Goal: Information Seeking & Learning: Learn about a topic

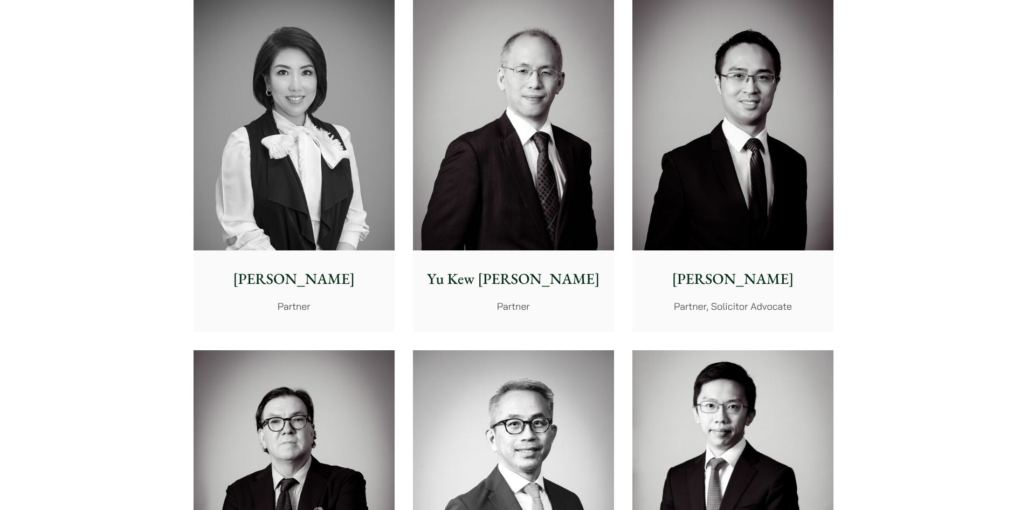
scroll to position [895, 0]
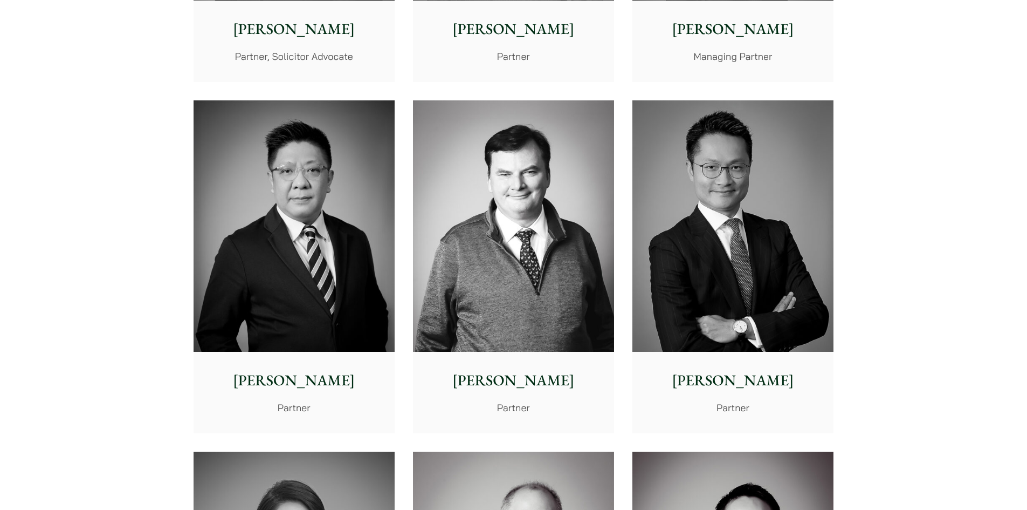
scroll to position [464, 0]
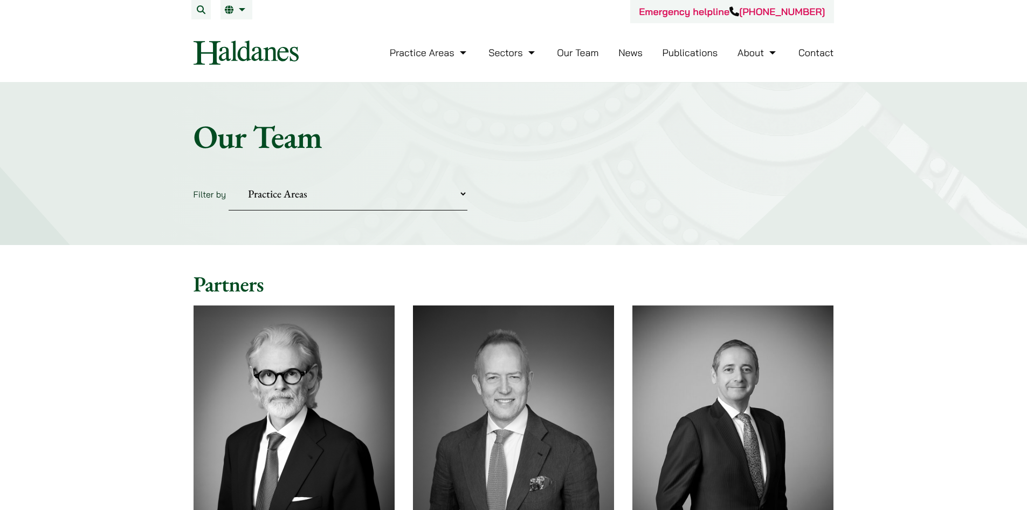
scroll to position [162, 0]
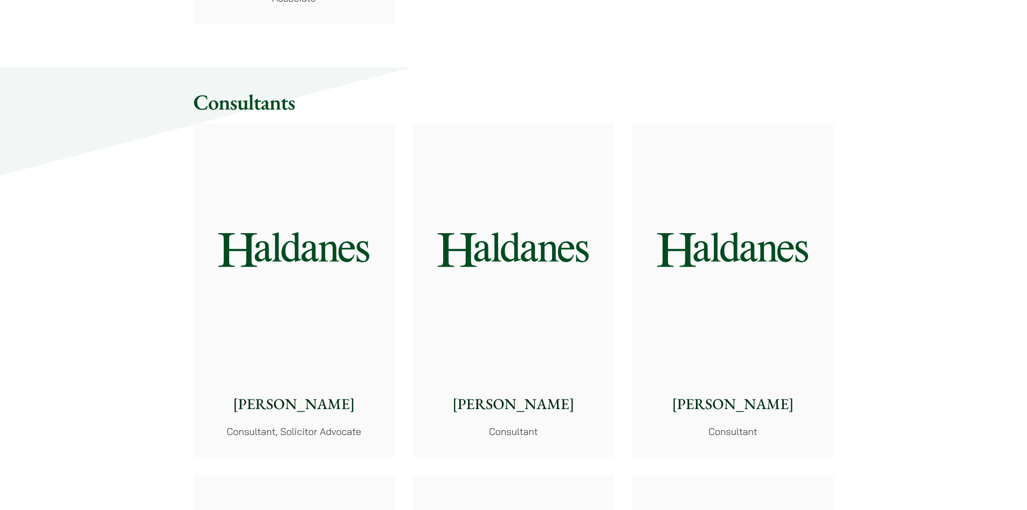
scroll to position [4907, 0]
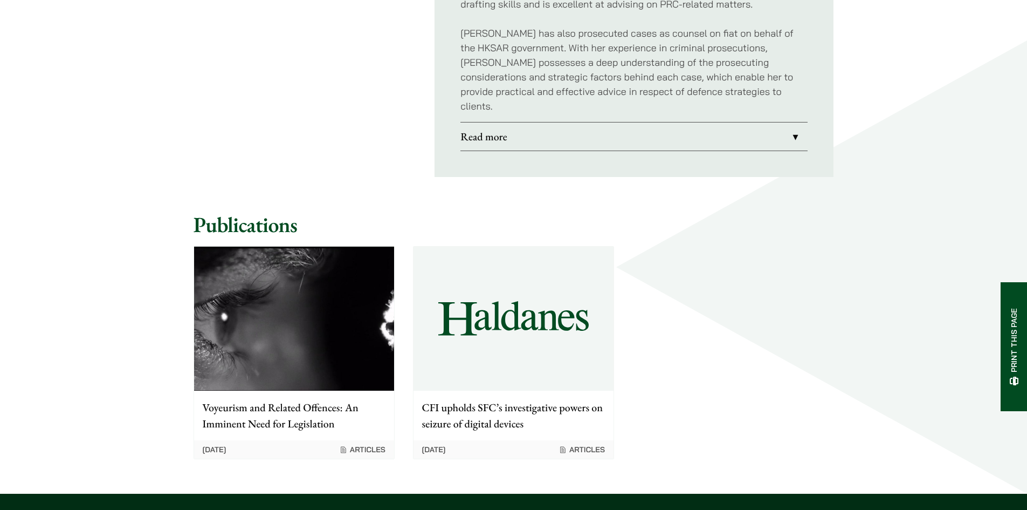
scroll to position [917, 0]
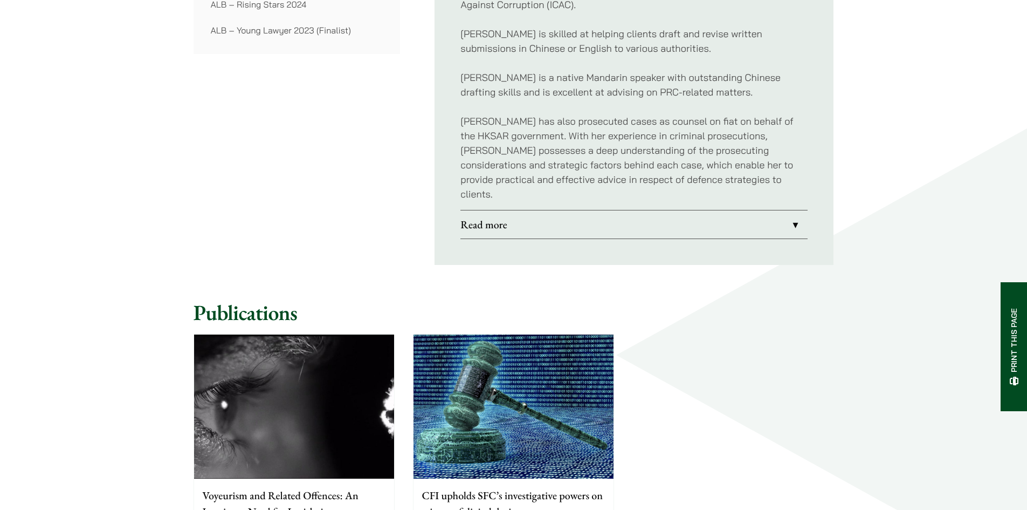
click at [795, 210] on link "Read more" at bounding box center [634, 224] width 347 height 28
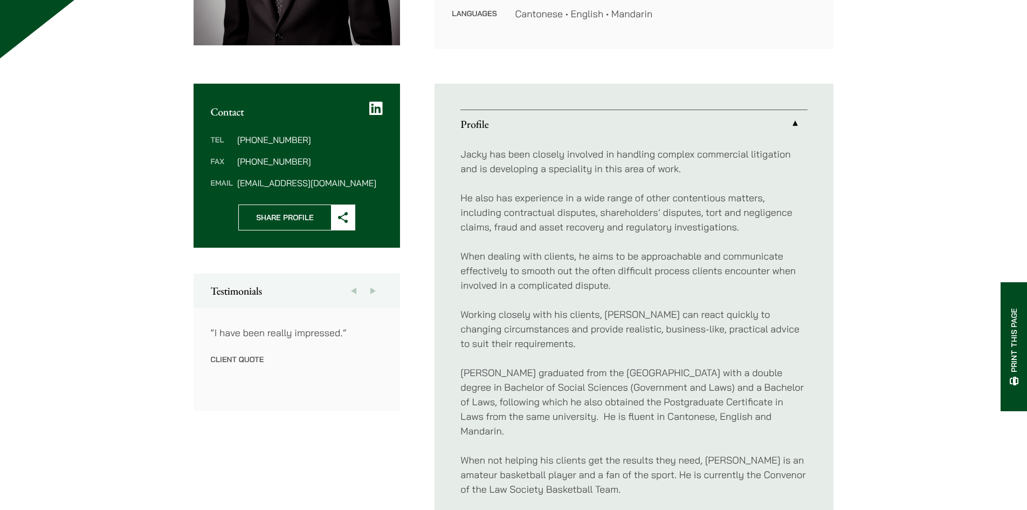
scroll to position [108, 0]
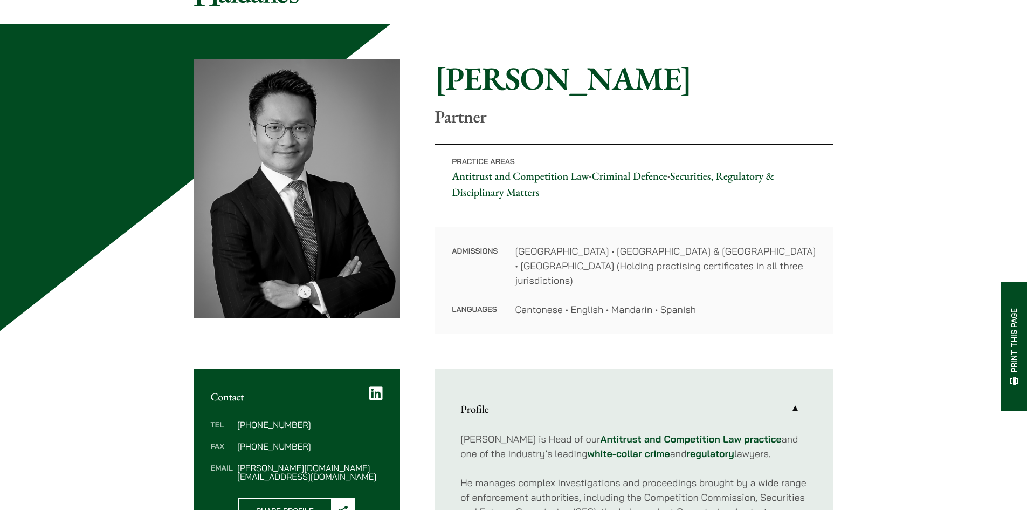
scroll to position [162, 0]
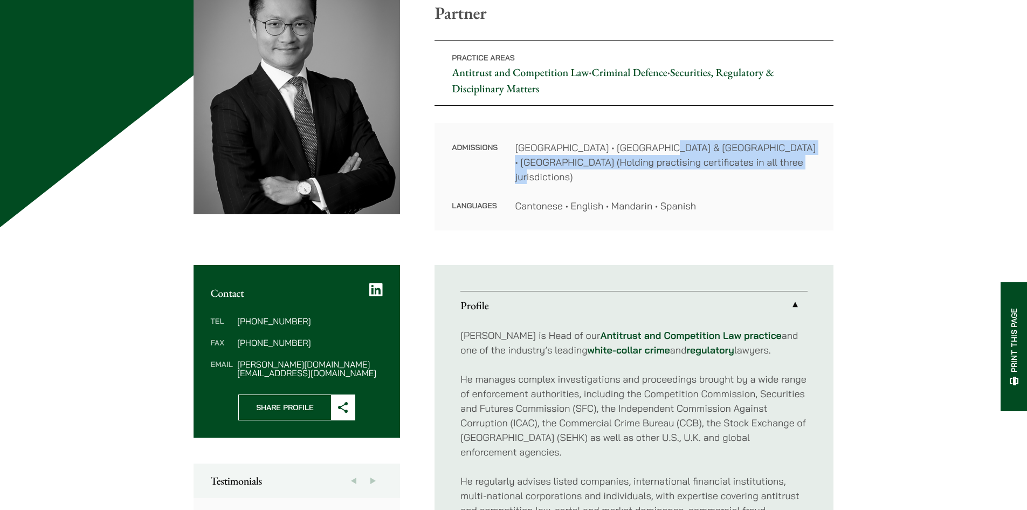
drag, startPoint x: 653, startPoint y: 149, endPoint x: 762, endPoint y: 157, distance: 109.8
click at [762, 157] on dd "[GEOGRAPHIC_DATA] • [GEOGRAPHIC_DATA] & [GEOGRAPHIC_DATA] • [GEOGRAPHIC_DATA] (…" at bounding box center [665, 162] width 301 height 44
click at [739, 157] on dd "[GEOGRAPHIC_DATA] • [GEOGRAPHIC_DATA] & [GEOGRAPHIC_DATA] • [GEOGRAPHIC_DATA] (…" at bounding box center [665, 162] width 301 height 44
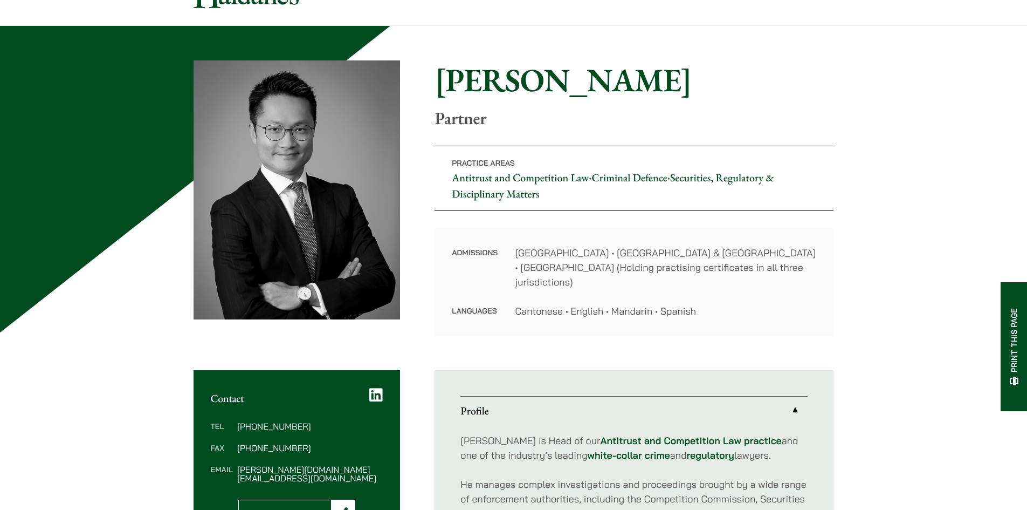
scroll to position [54, 0]
